Goal: Transaction & Acquisition: Obtain resource

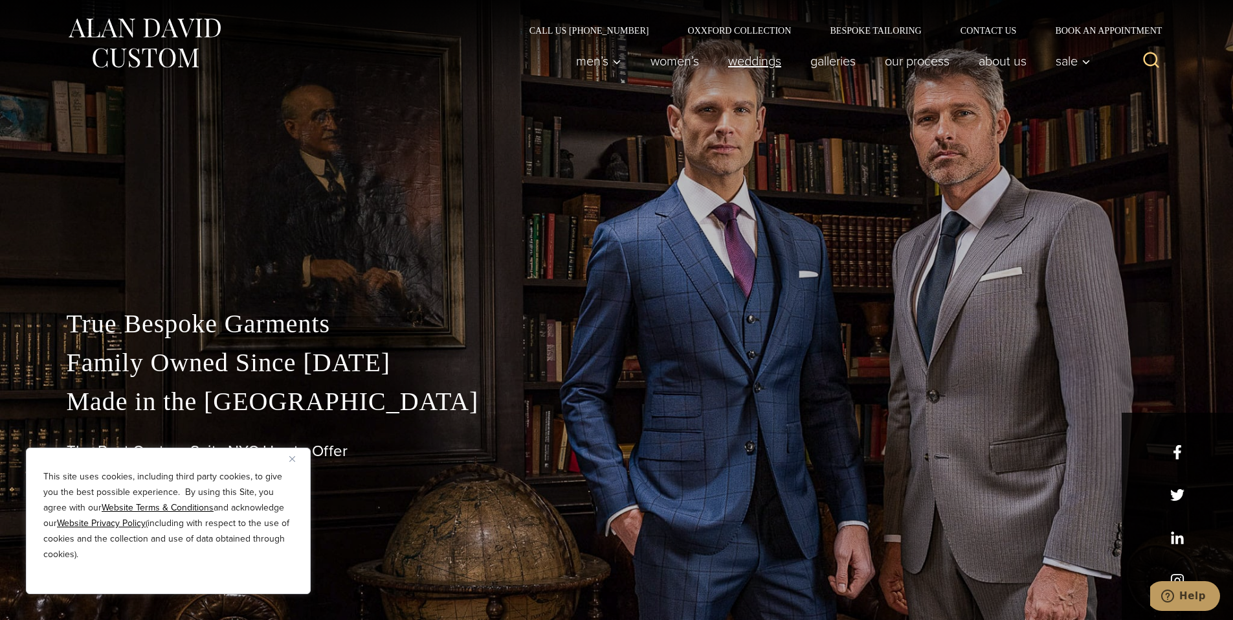
click at [738, 59] on link "weddings" at bounding box center [754, 61] width 82 height 26
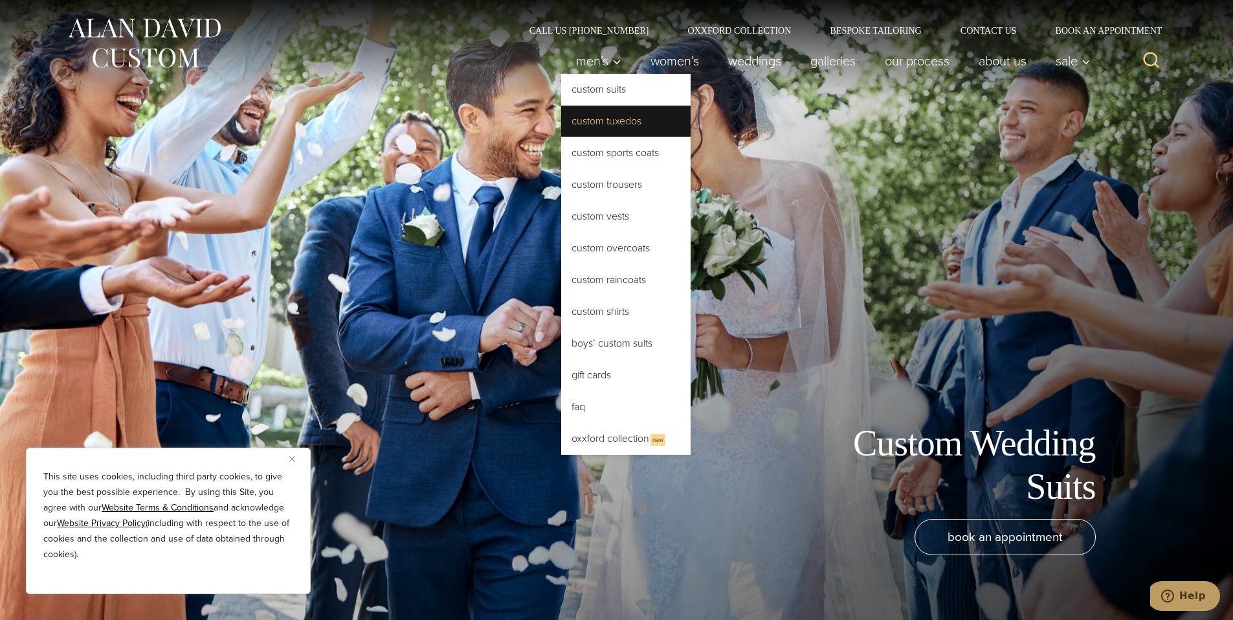
click at [611, 124] on link "Custom Tuxedos" at bounding box center [625, 121] width 129 height 31
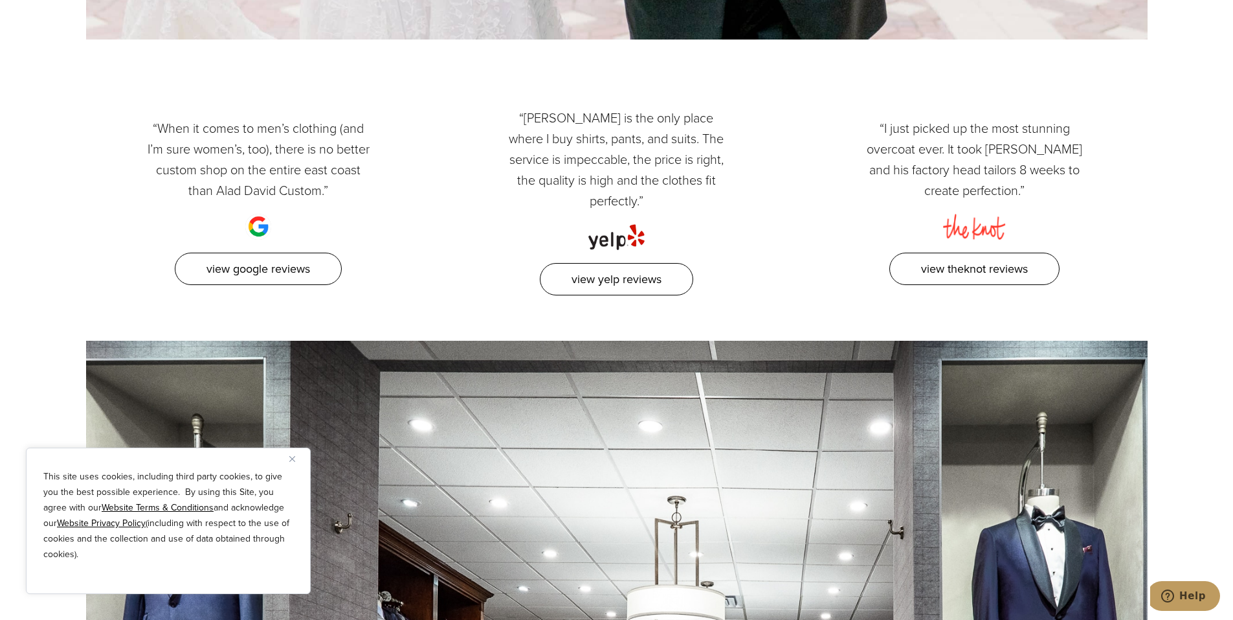
scroll to position [7669, 0]
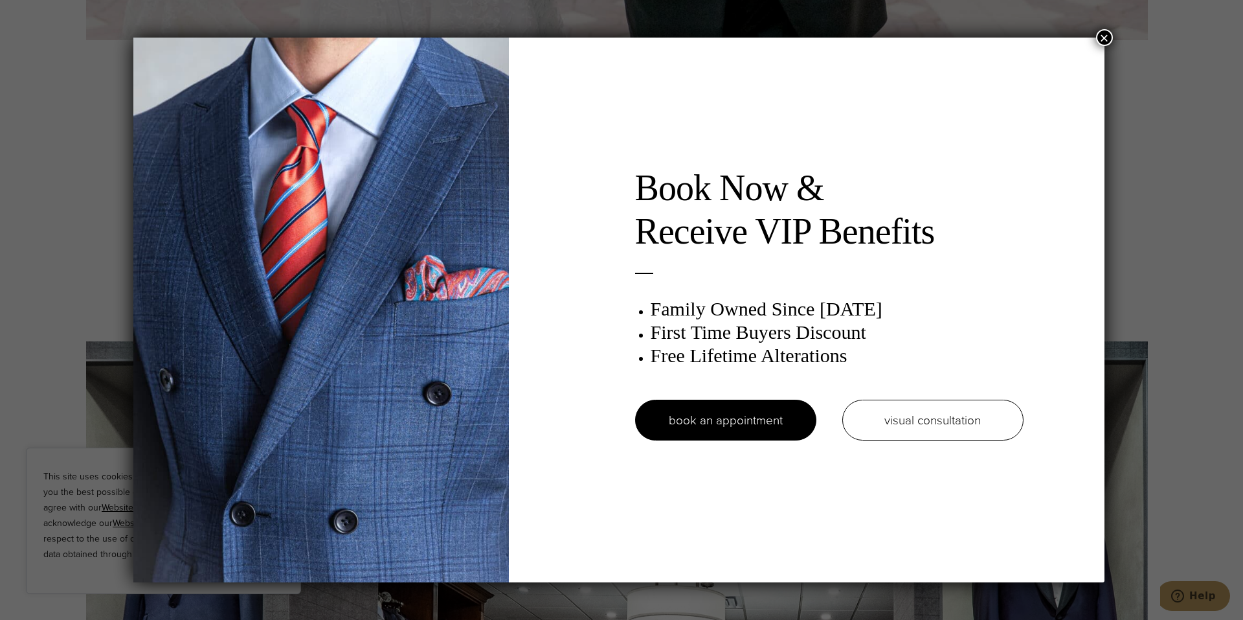
click at [1108, 36] on button "×" at bounding box center [1104, 37] width 17 height 17
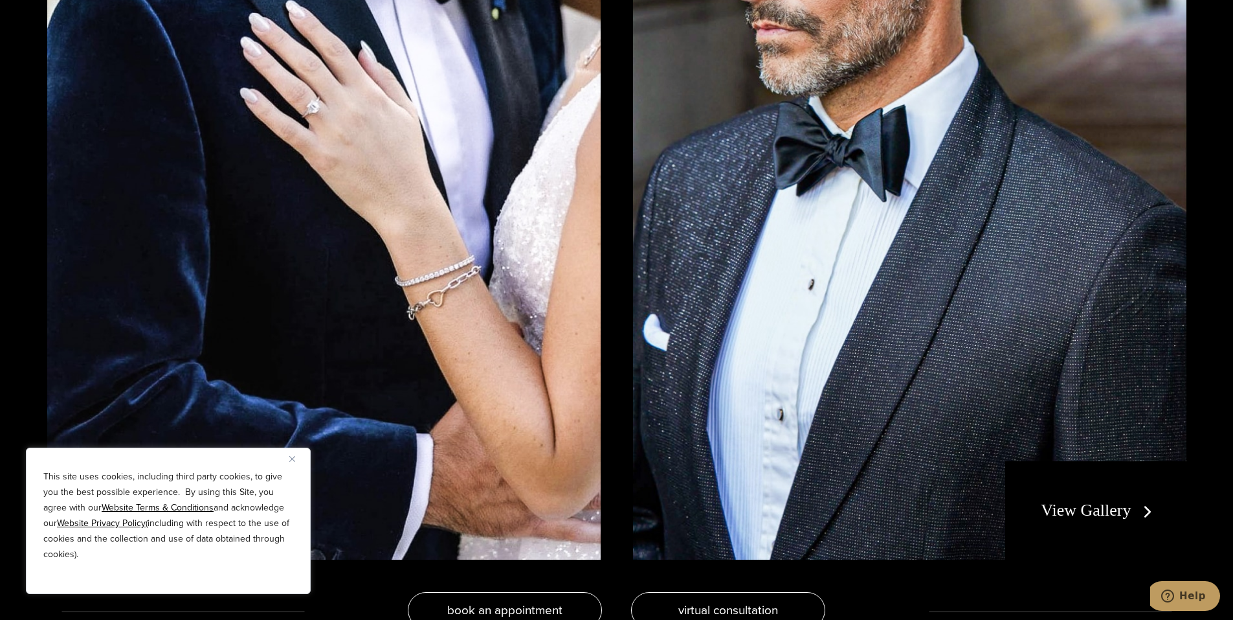
scroll to position [2853, 0]
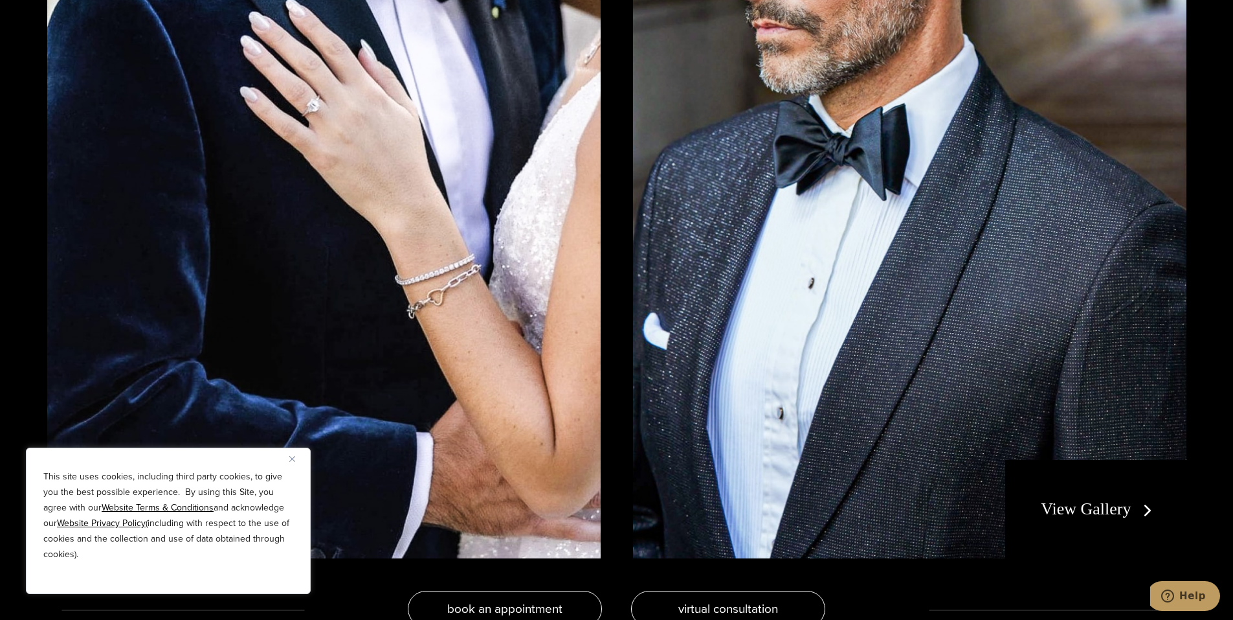
click at [1063, 510] on link "View Gallery" at bounding box center [1099, 508] width 116 height 19
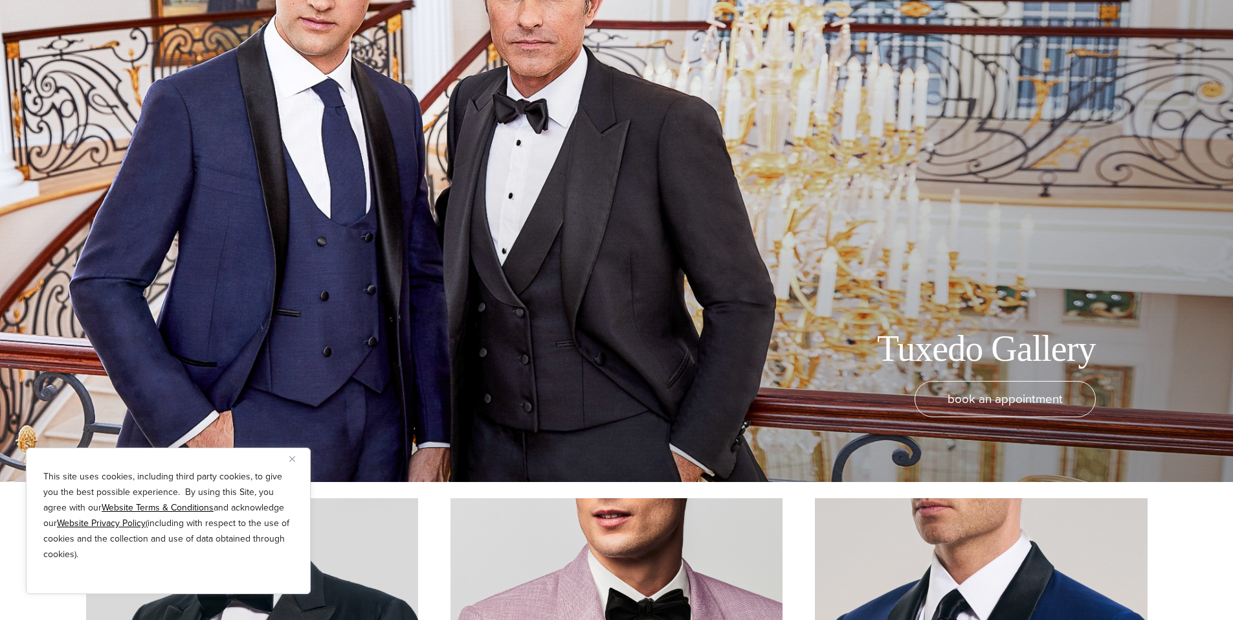
scroll to position [141, 0]
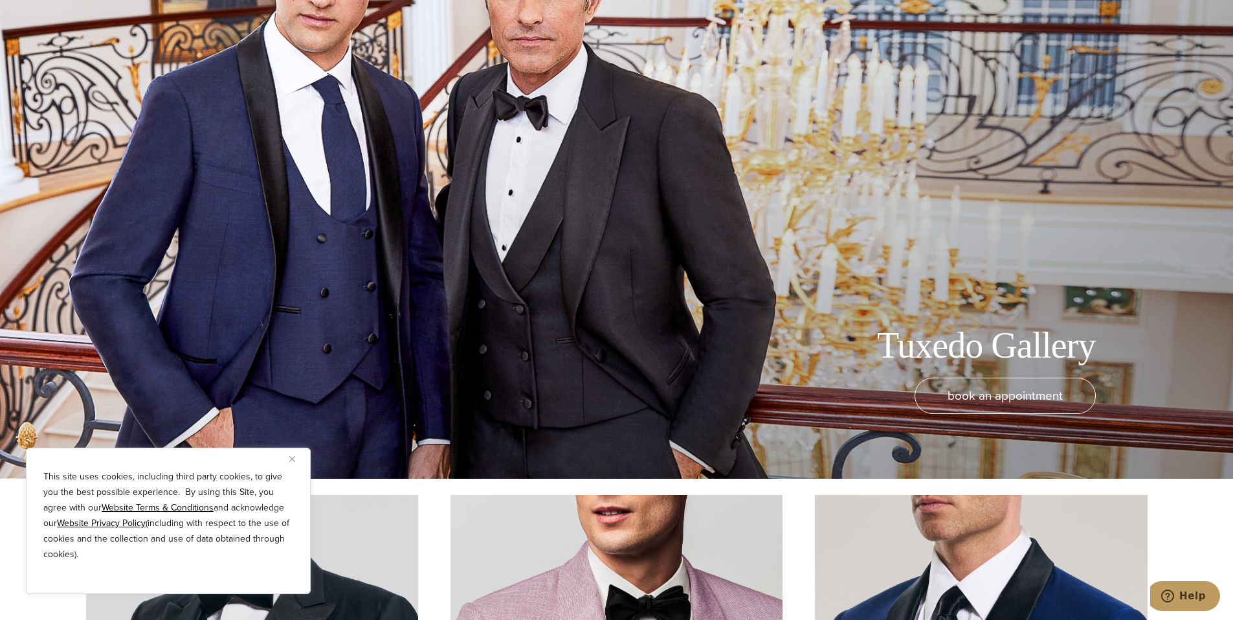
click at [297, 458] on button "Close" at bounding box center [297, 459] width 16 height 16
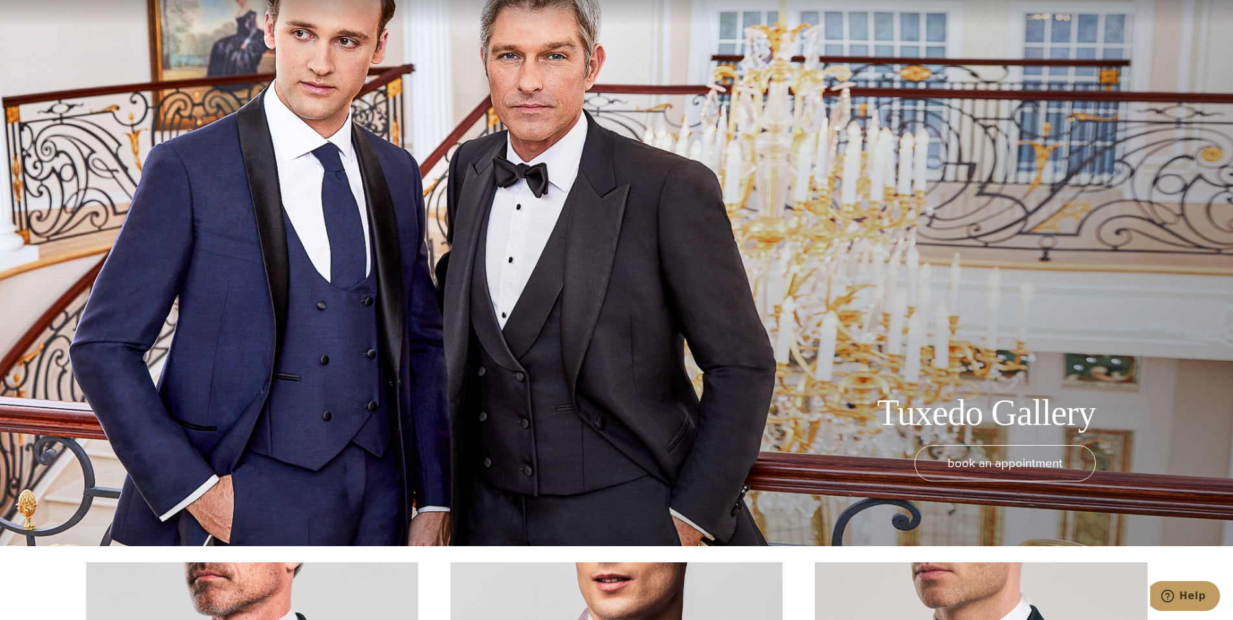
scroll to position [0, 0]
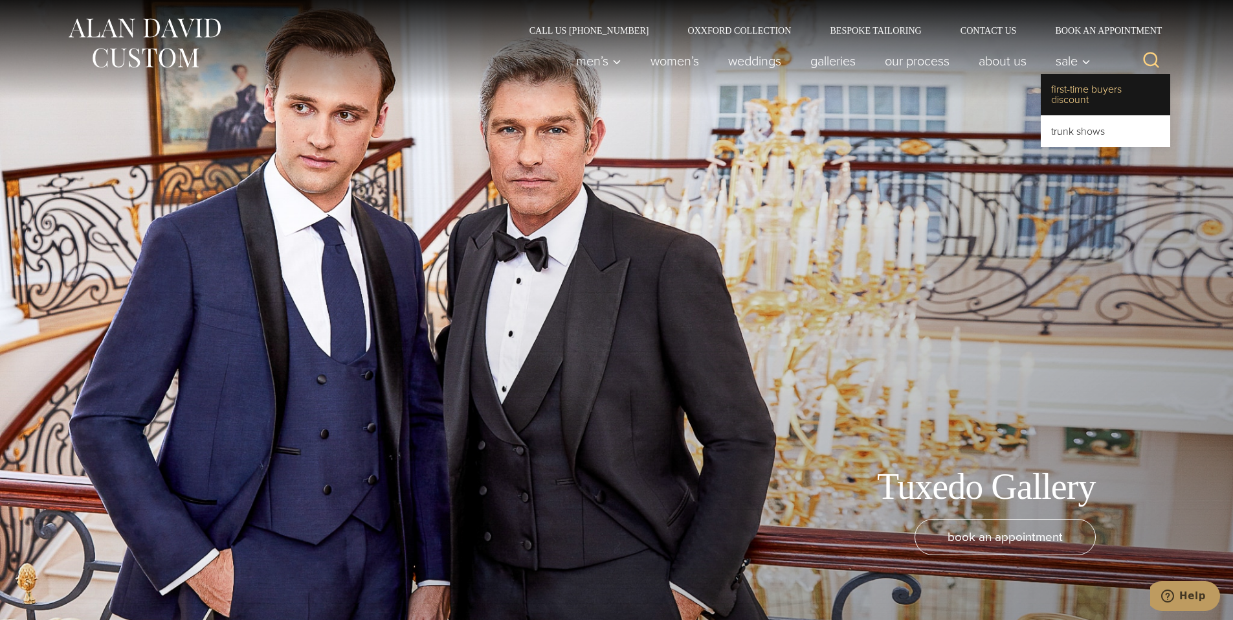
click at [1068, 101] on link "First-Time Buyers Discount" at bounding box center [1105, 94] width 129 height 41
